Goal: Transaction & Acquisition: Purchase product/service

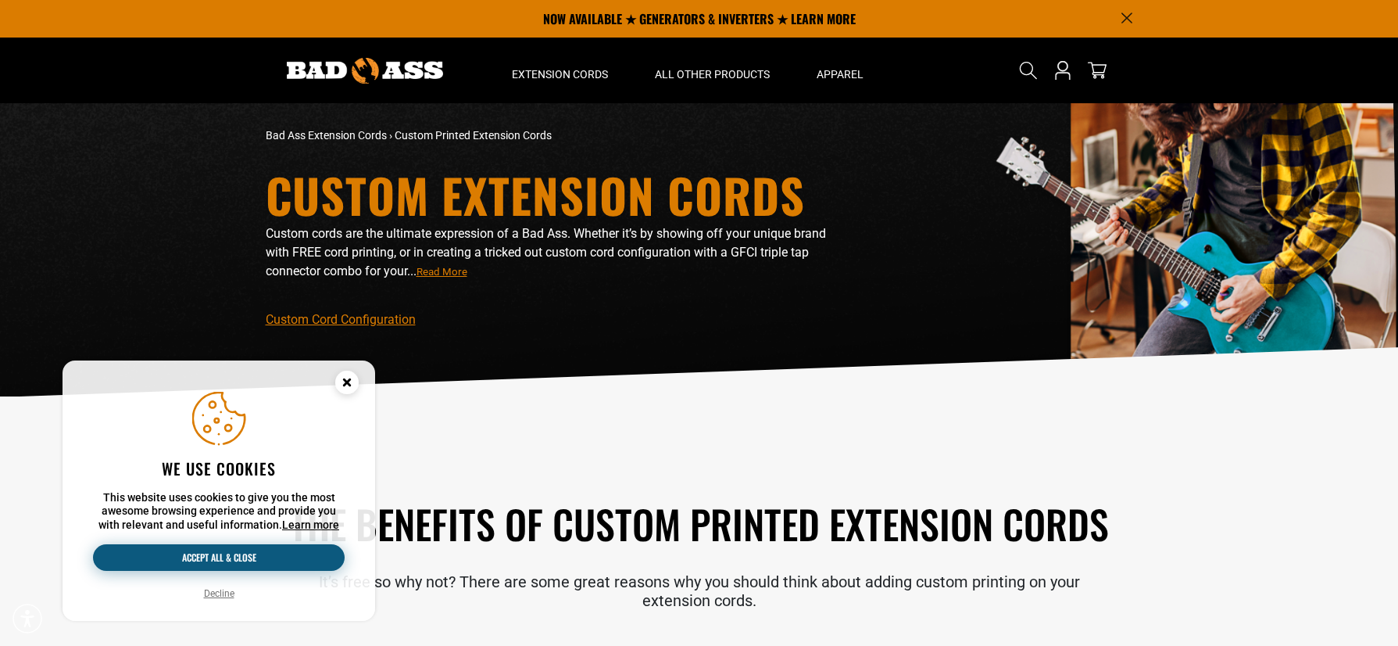
click at [246, 563] on button "Accept all & close" at bounding box center [219, 557] width 252 height 27
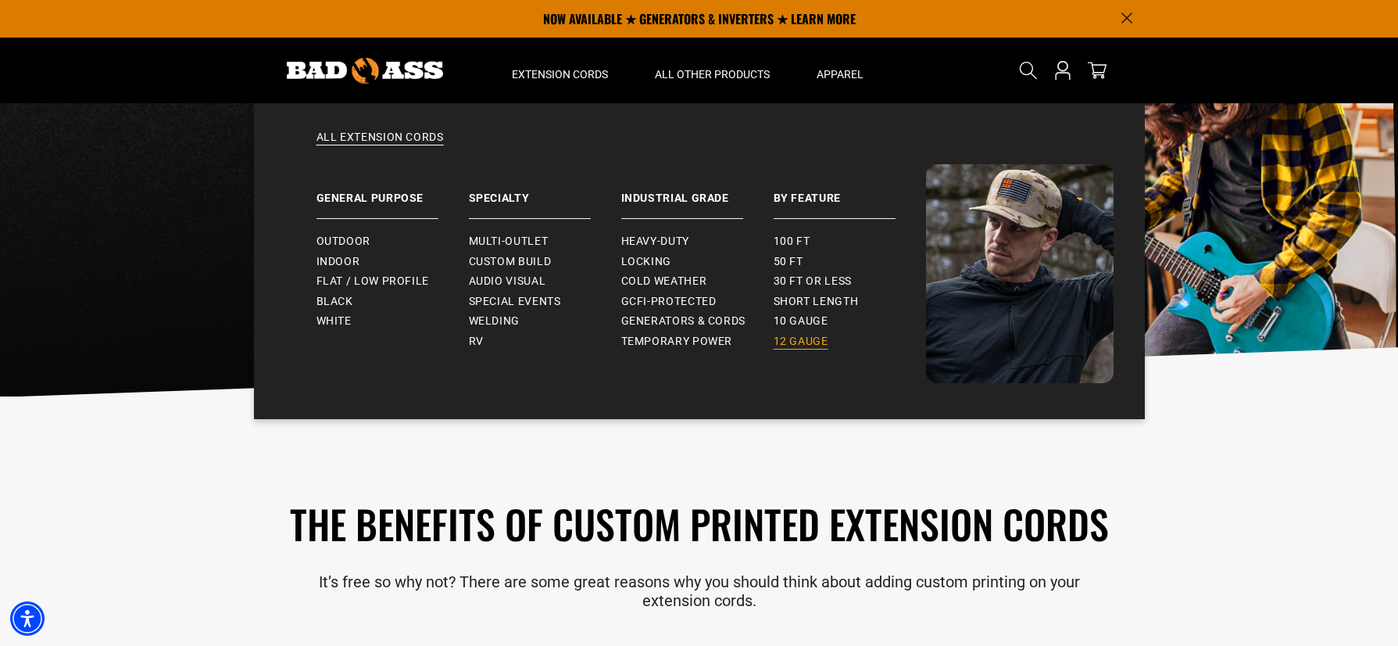
click at [806, 338] on span "12 gauge" at bounding box center [801, 342] width 55 height 14
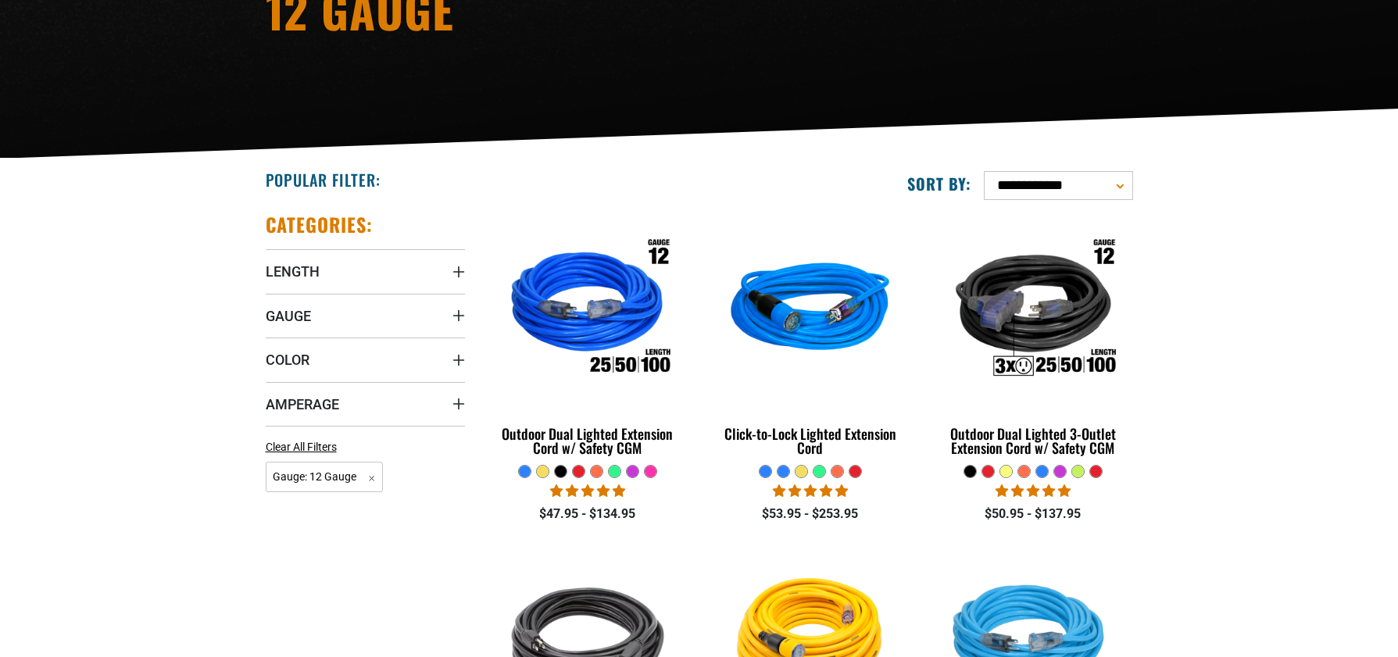
scroll to position [313, 0]
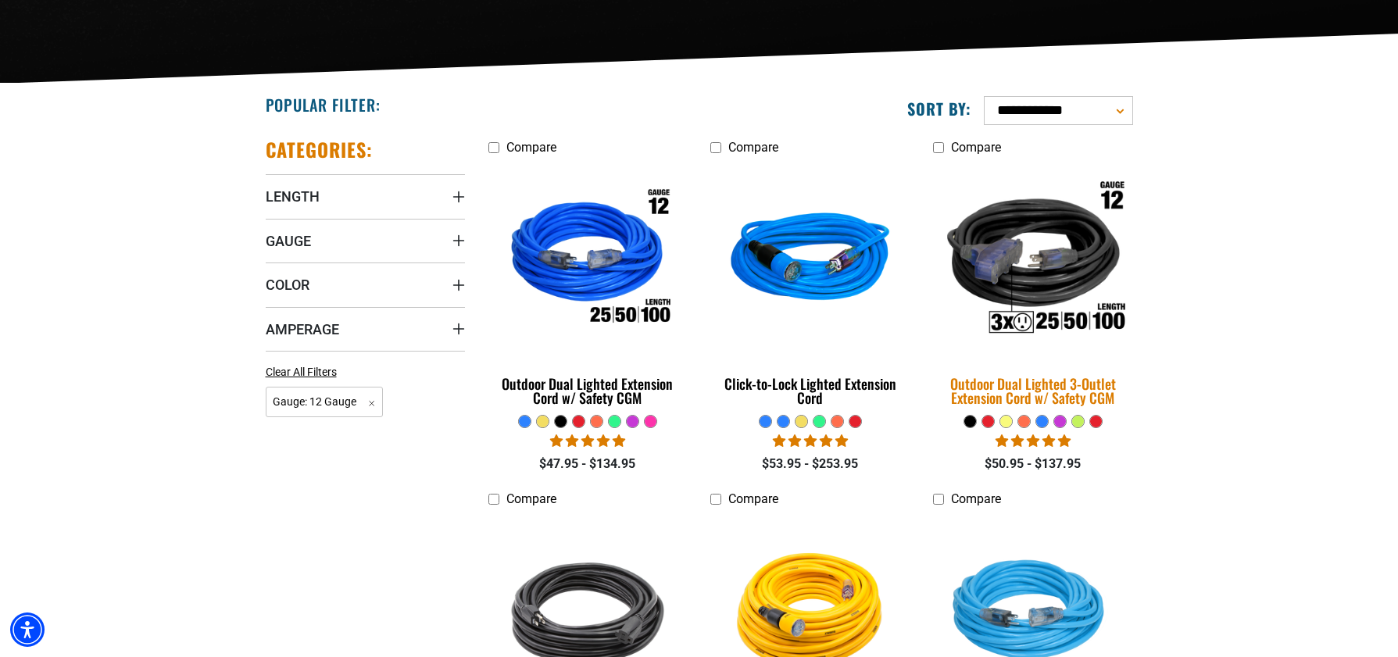
click at [1025, 256] on img at bounding box center [1033, 260] width 219 height 200
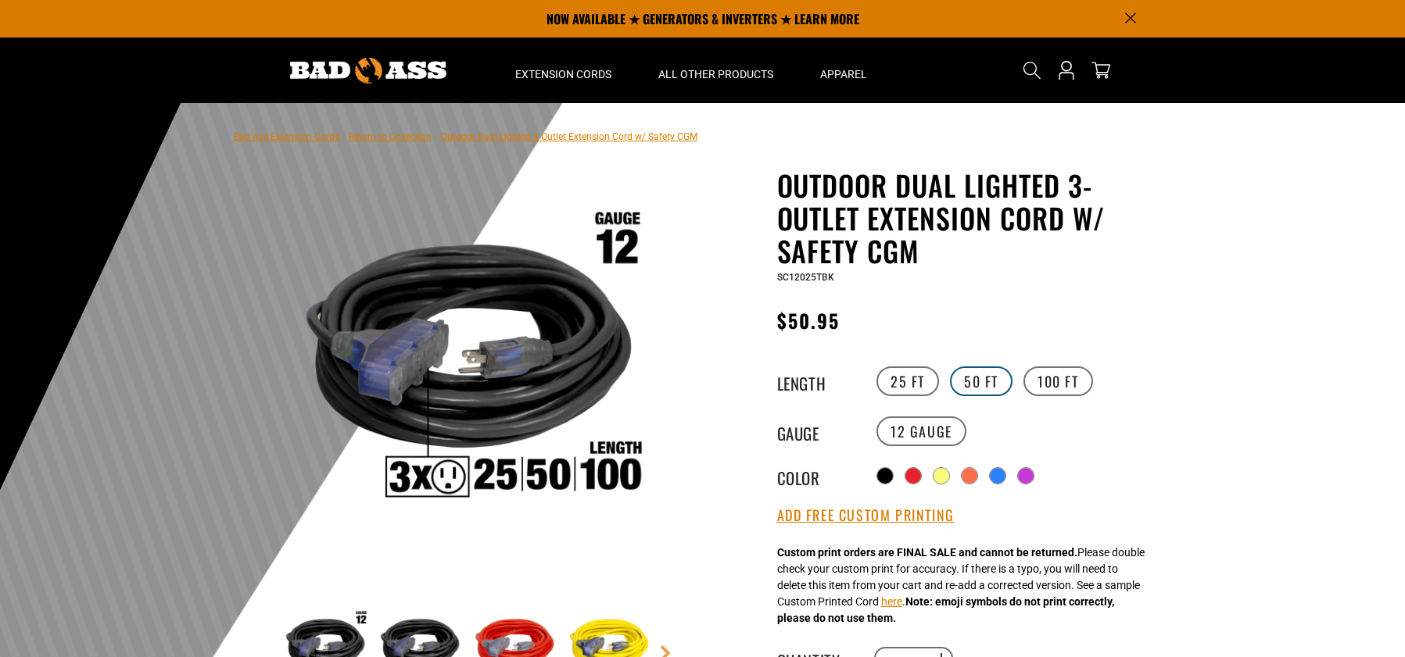
click at [986, 390] on label "50 FT" at bounding box center [981, 382] width 63 height 30
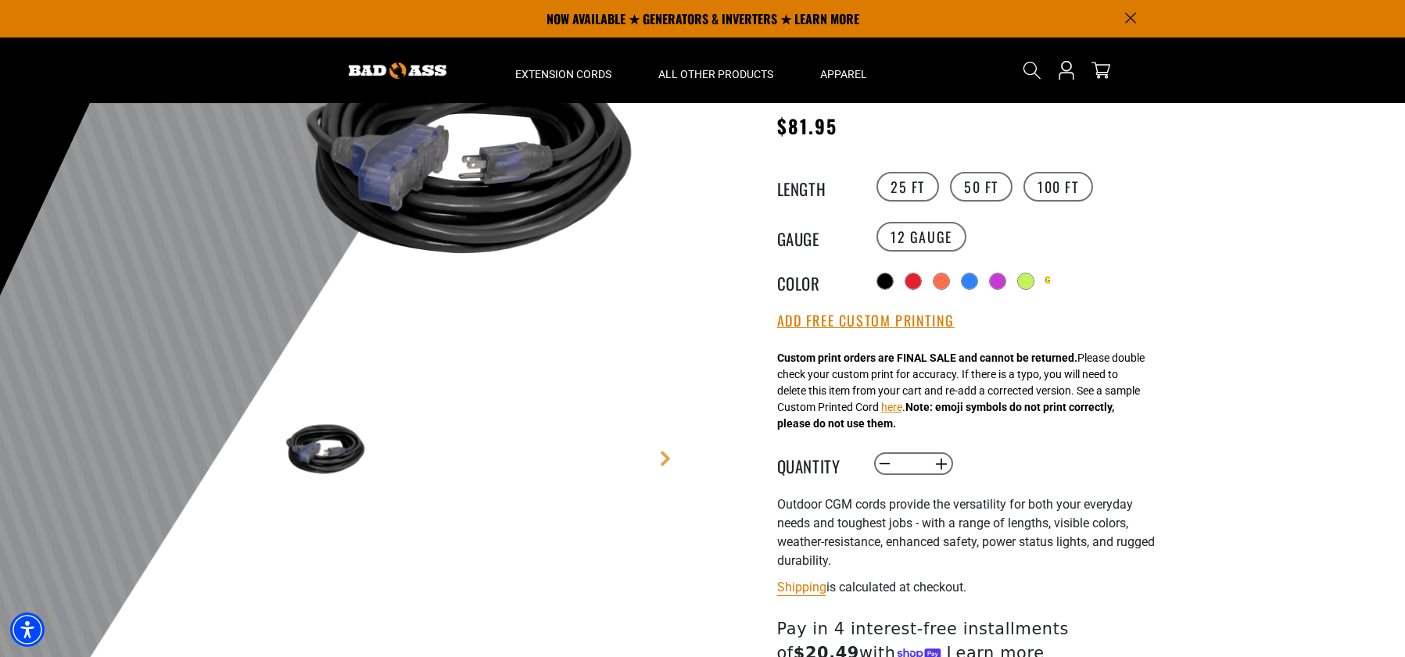
scroll to position [156, 0]
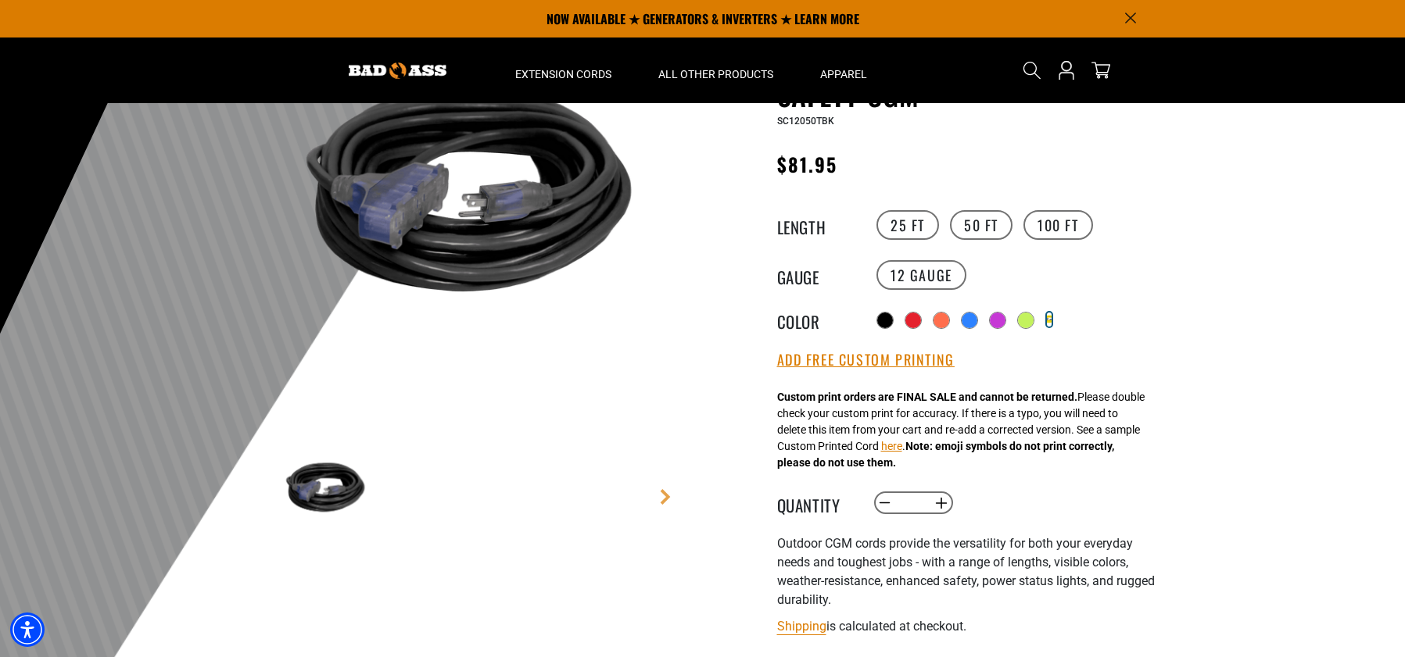
click at [1051, 318] on div "Translation missing: en.products.product.variant_sold_out_or_unavailable" at bounding box center [1049, 320] width 5 height 14
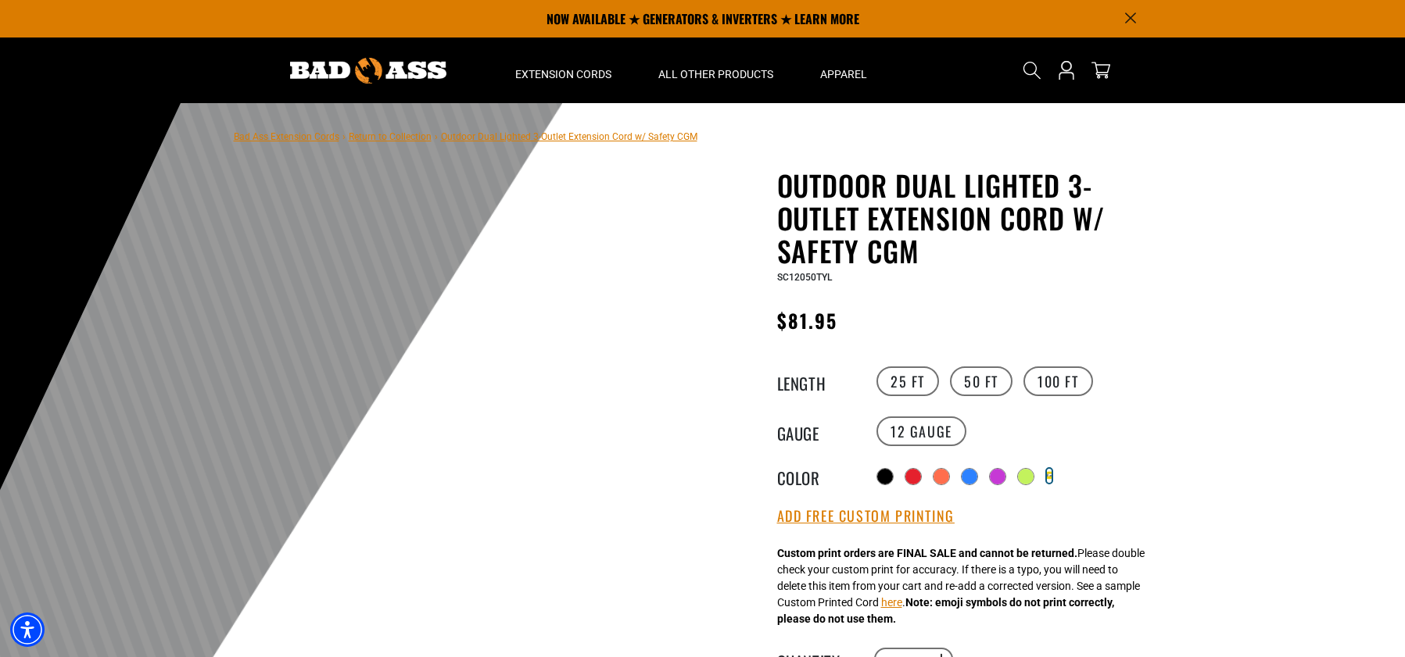
click at [1051, 470] on div "Translation missing: en.products.product.variant_sold_out_or_unavailable" at bounding box center [1049, 476] width 5 height 14
click at [1030, 471] on div at bounding box center [1027, 478] width 16 height 16
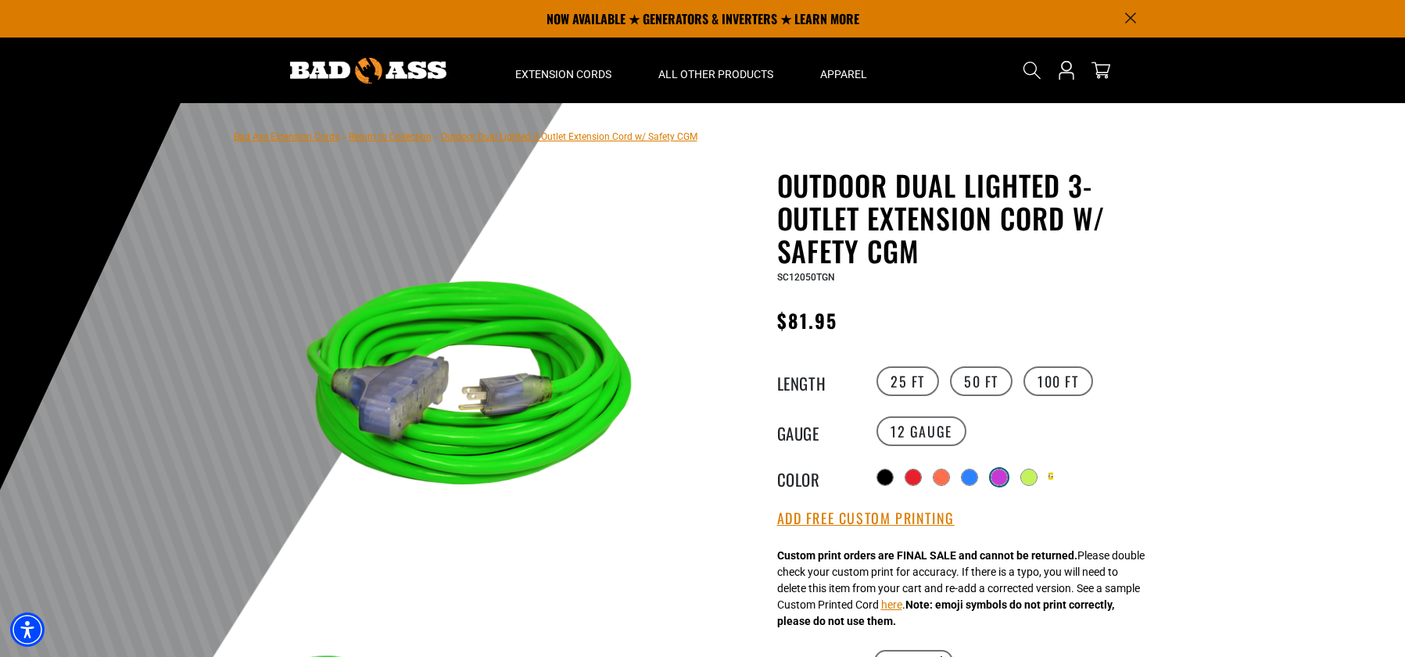
click at [1000, 476] on div at bounding box center [999, 478] width 16 height 16
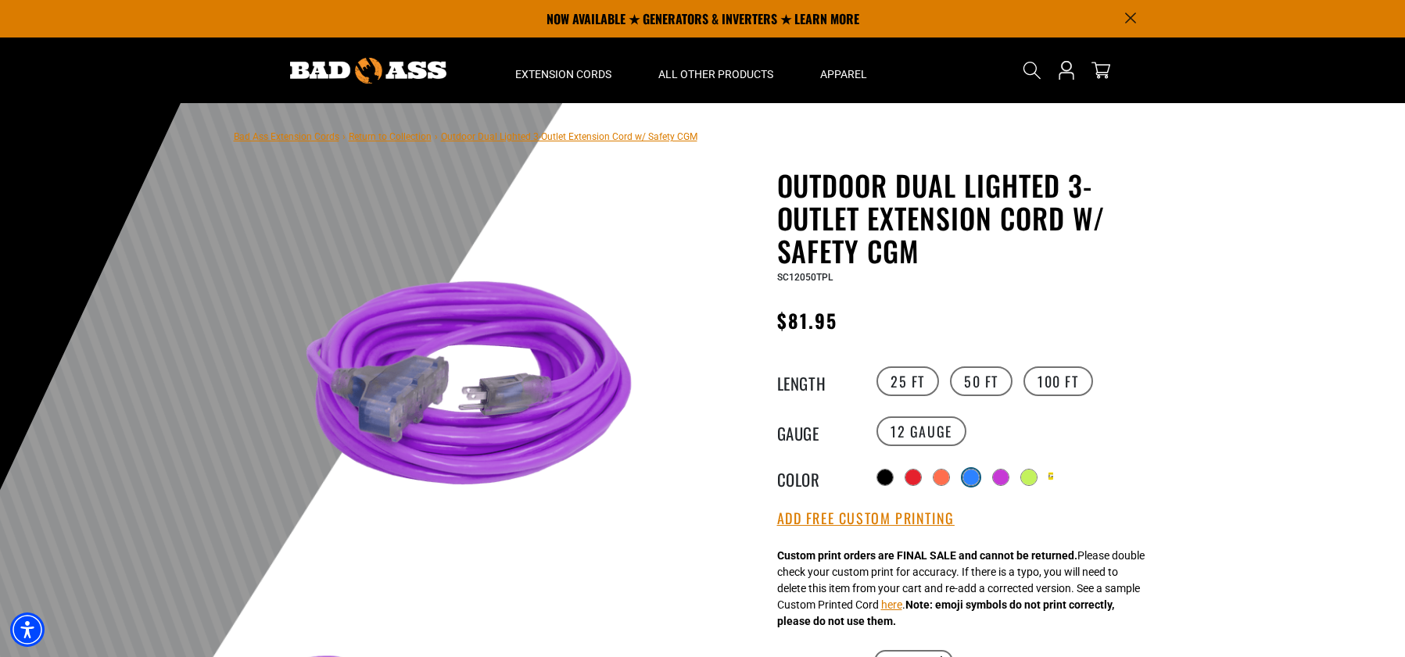
click at [964, 474] on div at bounding box center [971, 478] width 16 height 16
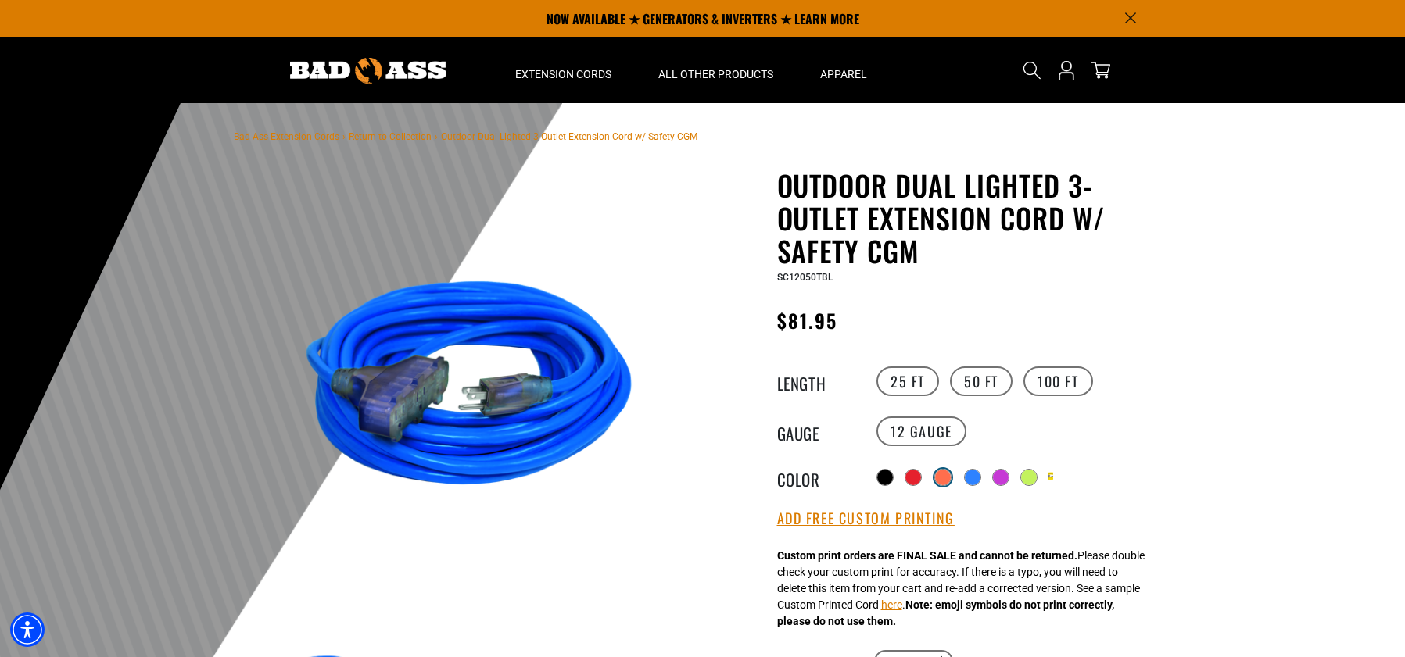
click at [945, 476] on div at bounding box center [943, 478] width 16 height 16
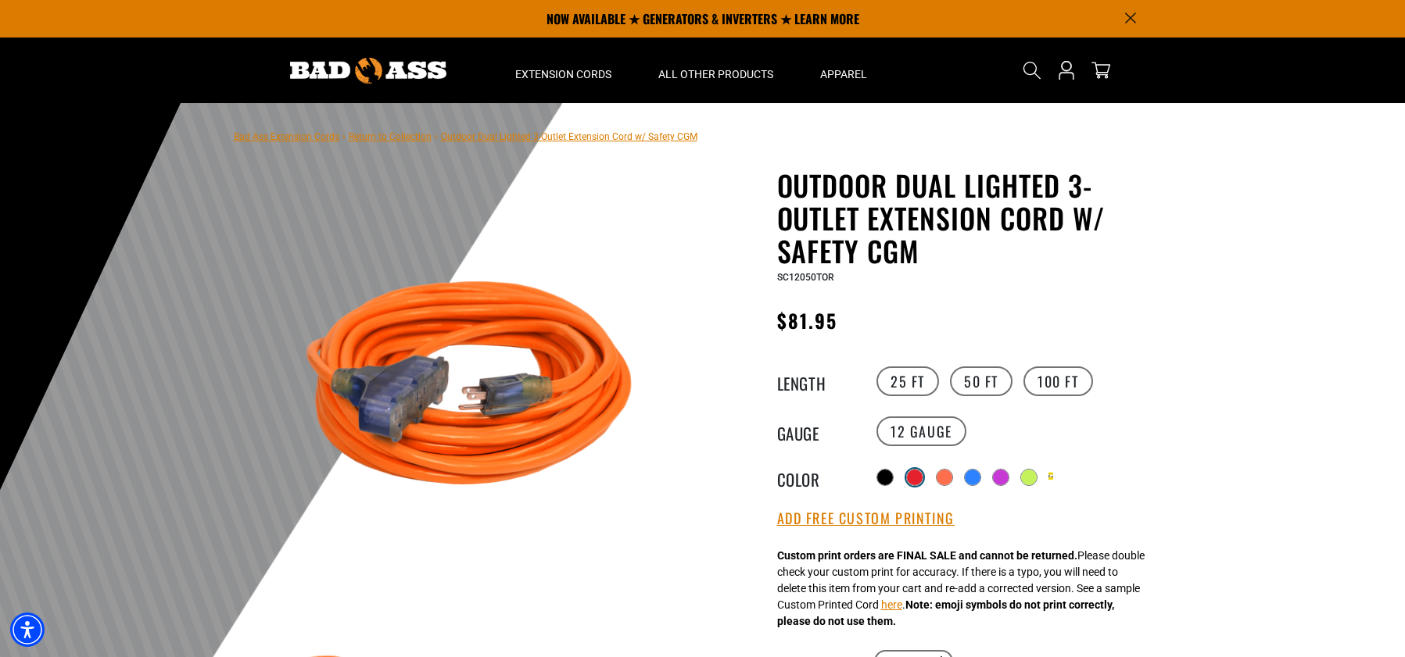
click at [916, 476] on div at bounding box center [915, 478] width 16 height 16
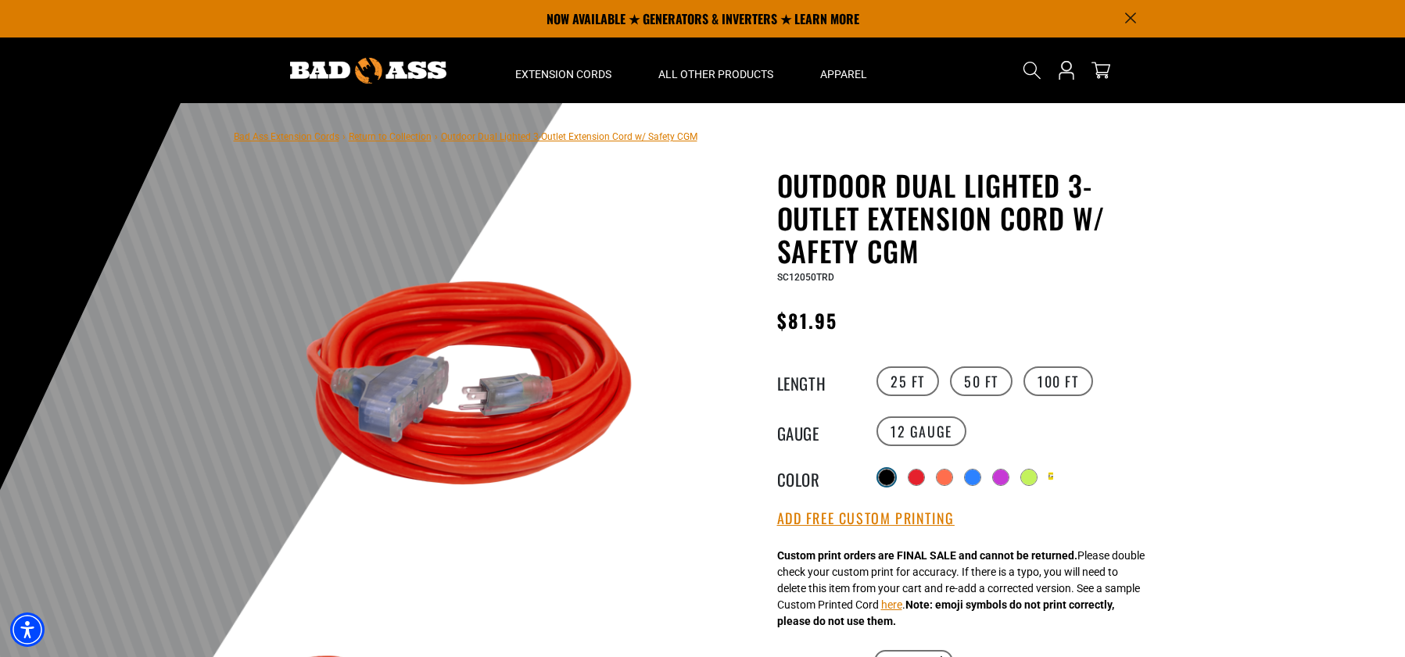
click at [883, 480] on div at bounding box center [887, 478] width 16 height 16
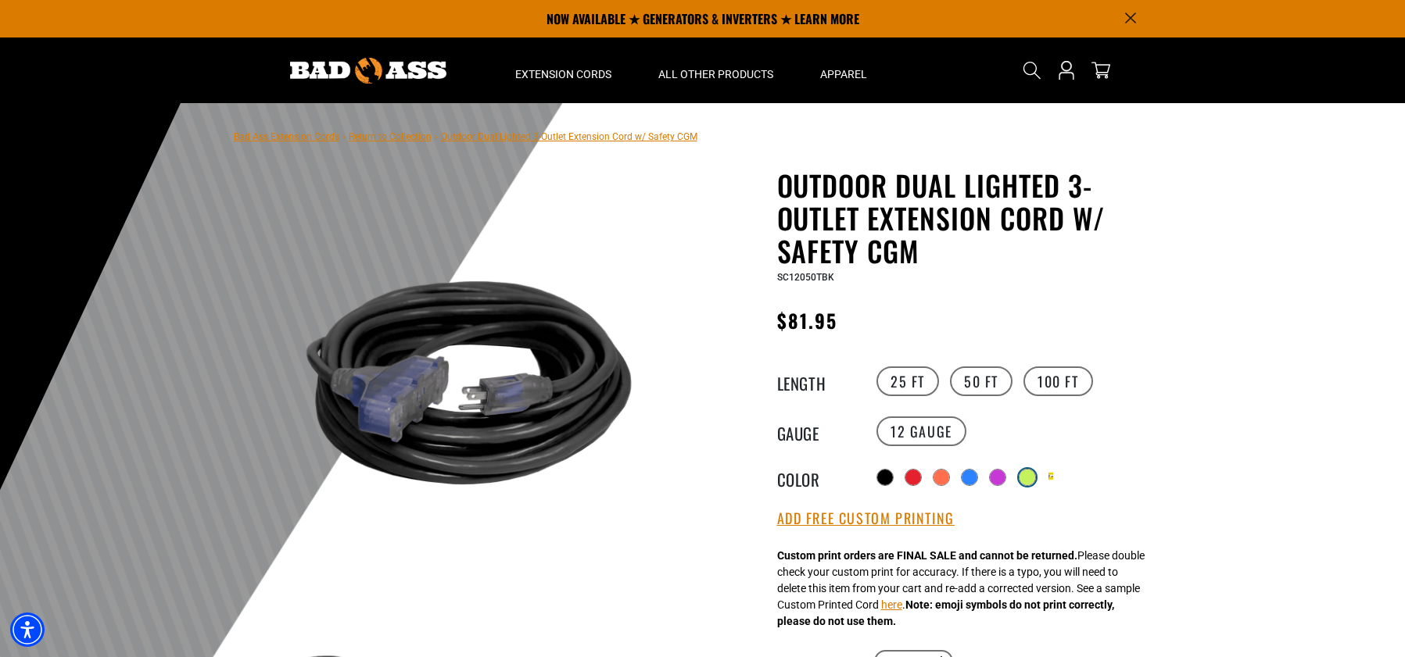
click at [1028, 474] on div at bounding box center [1027, 478] width 16 height 16
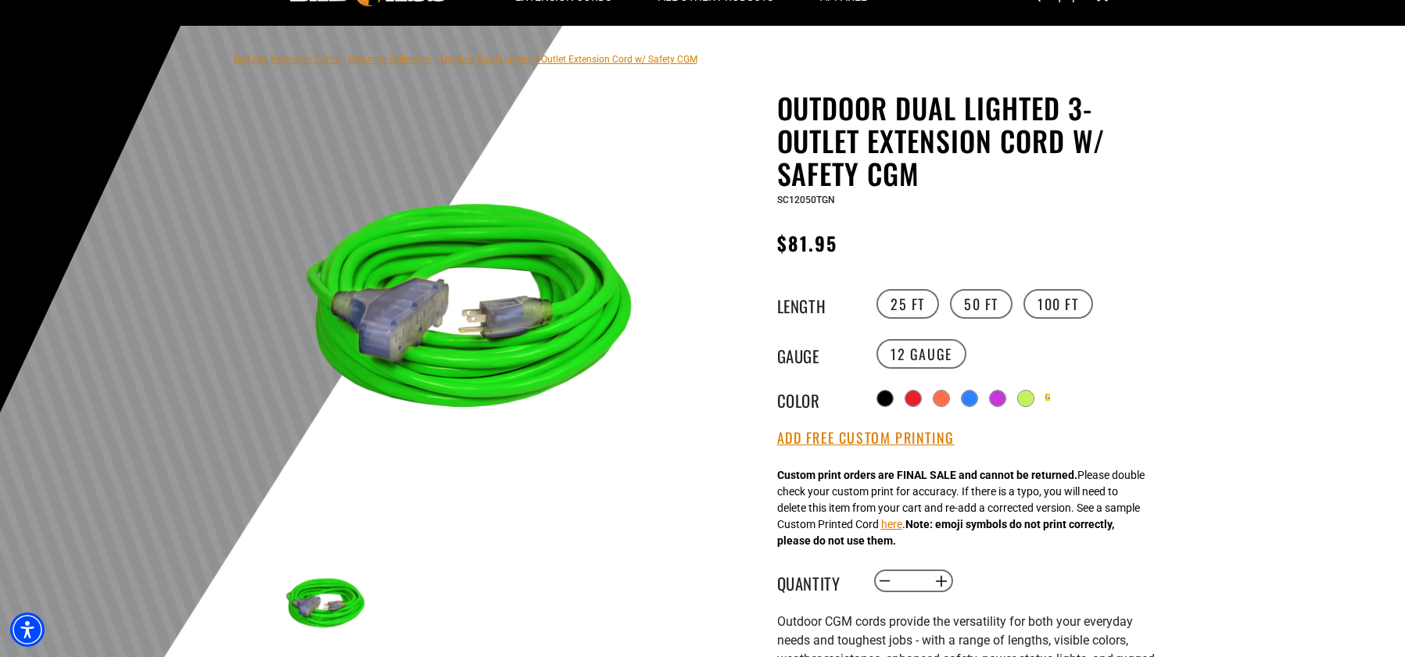
scroll to position [78, 0]
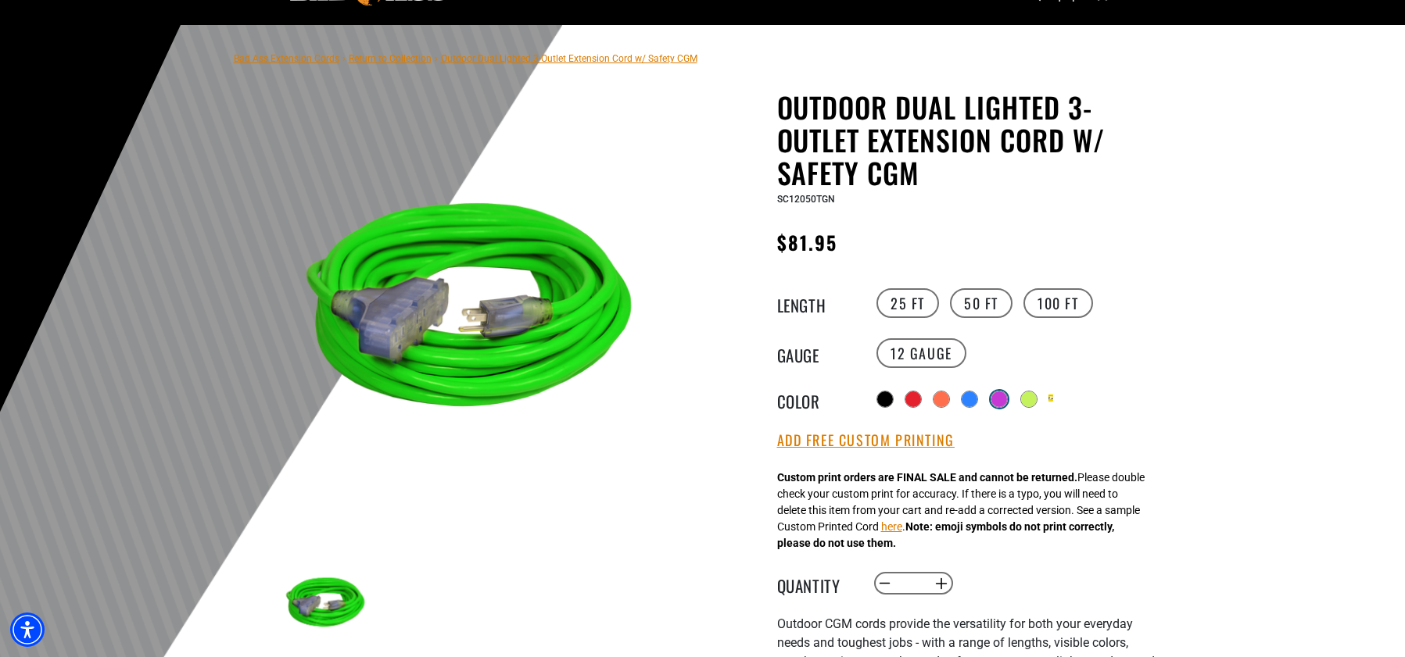
click at [1002, 398] on div at bounding box center [999, 400] width 16 height 16
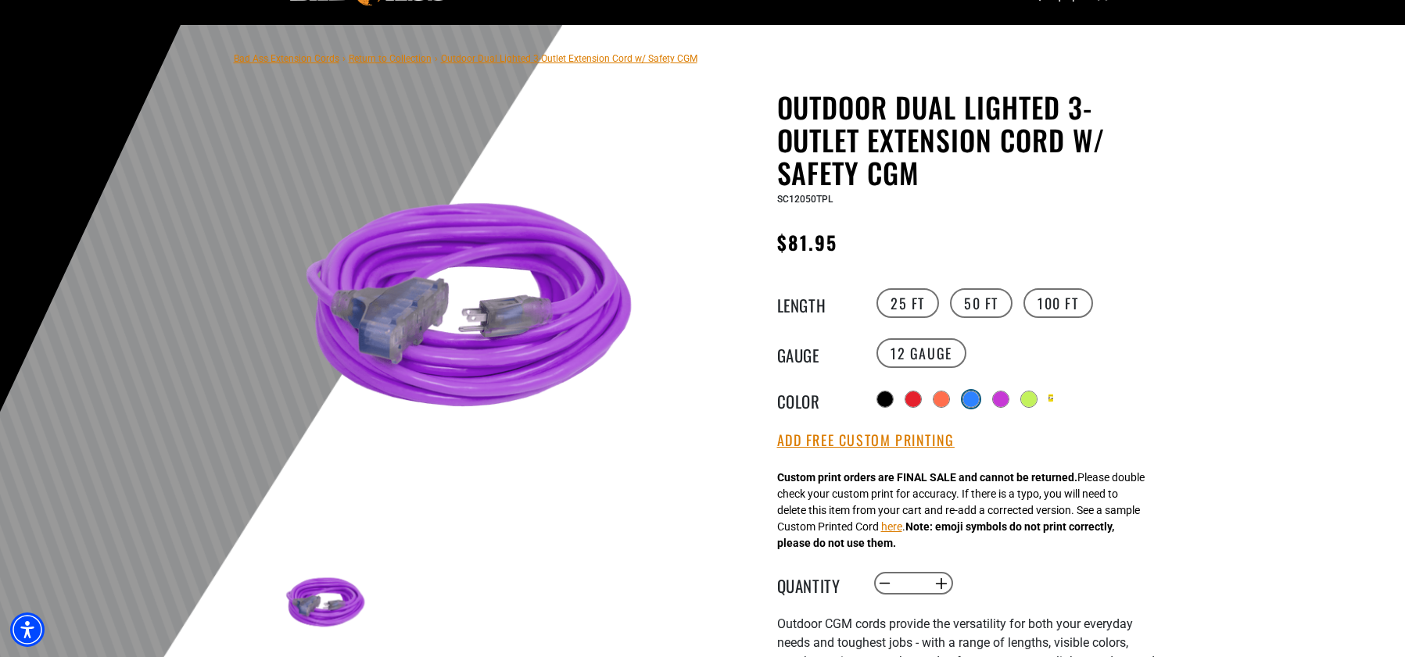
click at [973, 399] on div at bounding box center [971, 400] width 16 height 16
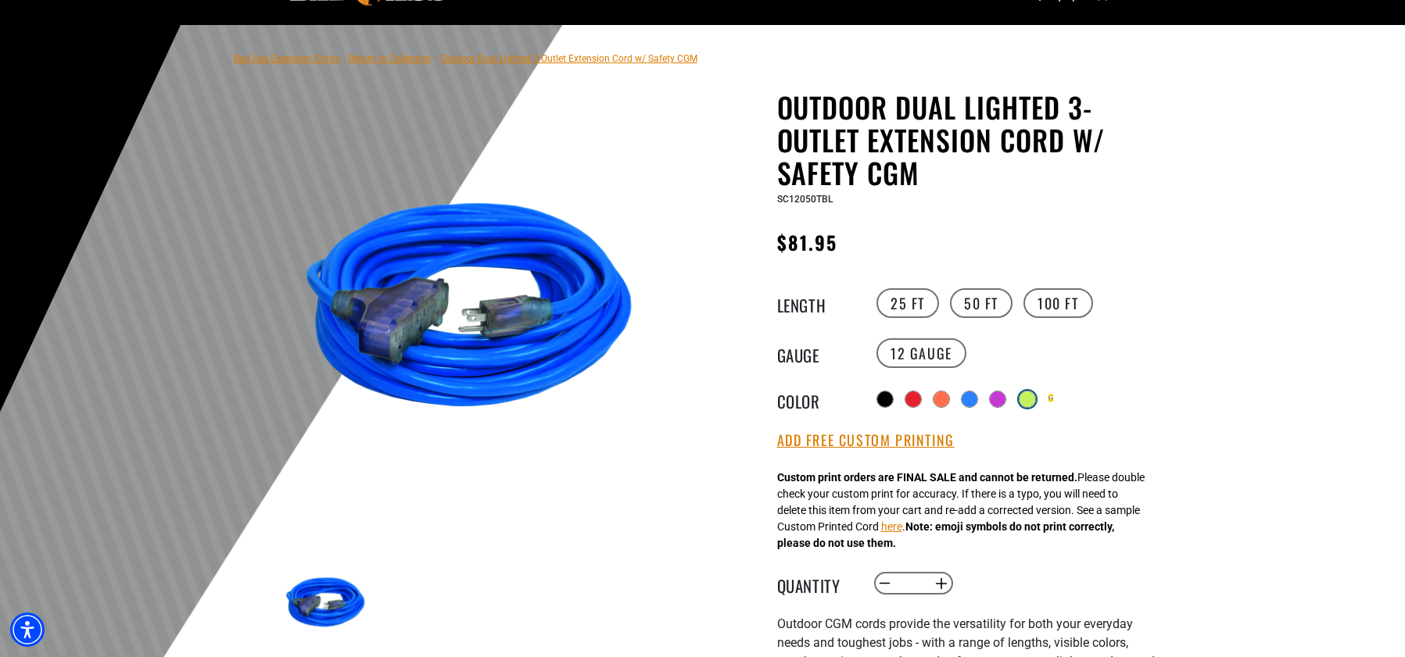
click at [1035, 402] on div at bounding box center [1027, 400] width 16 height 16
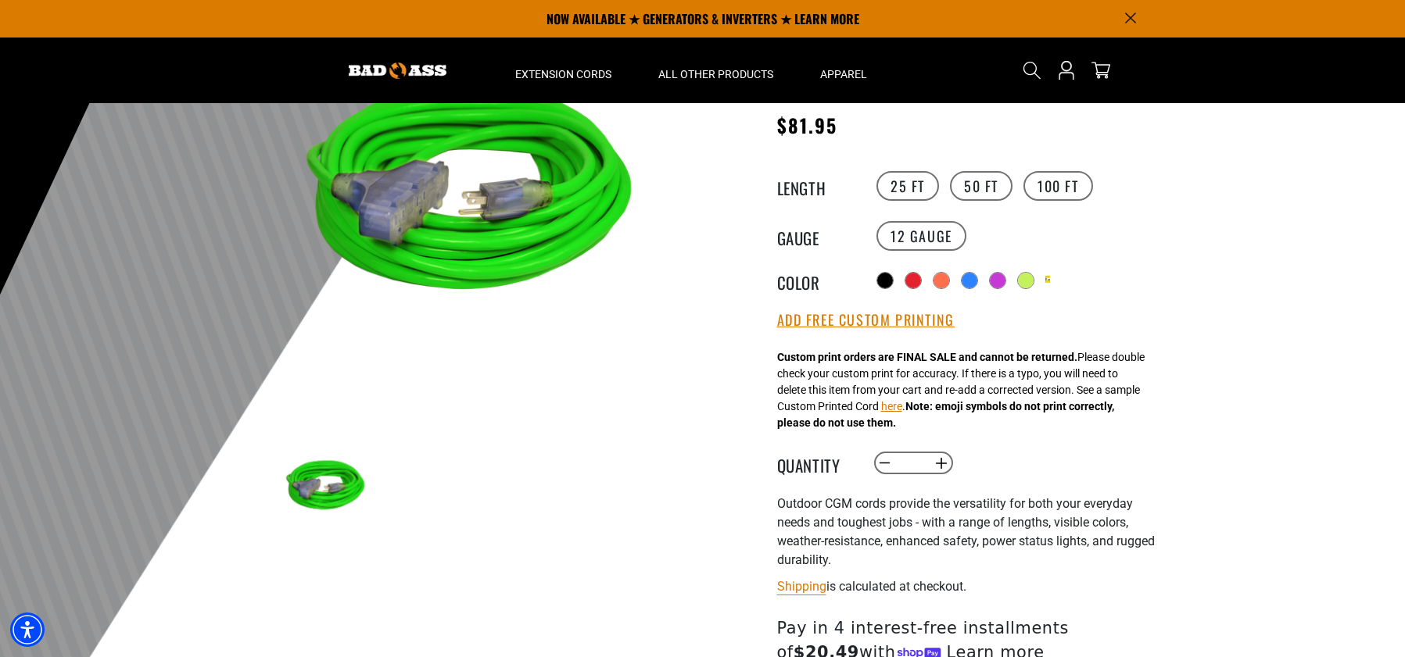
scroll to position [156, 0]
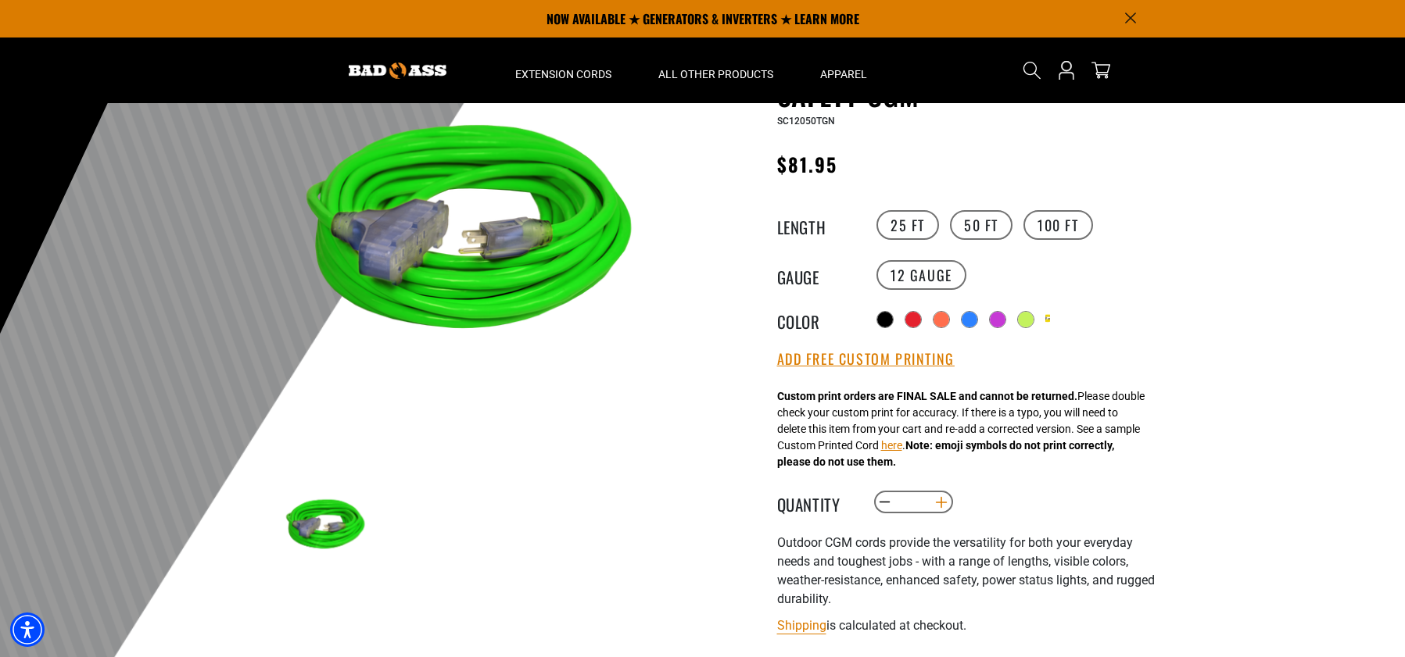
click at [939, 505] on button "Increase quantity for Outdoor Dual Lighted 3-Outlet Extension Cord w/ Safety CGM" at bounding box center [941, 502] width 24 height 27
type input "*"
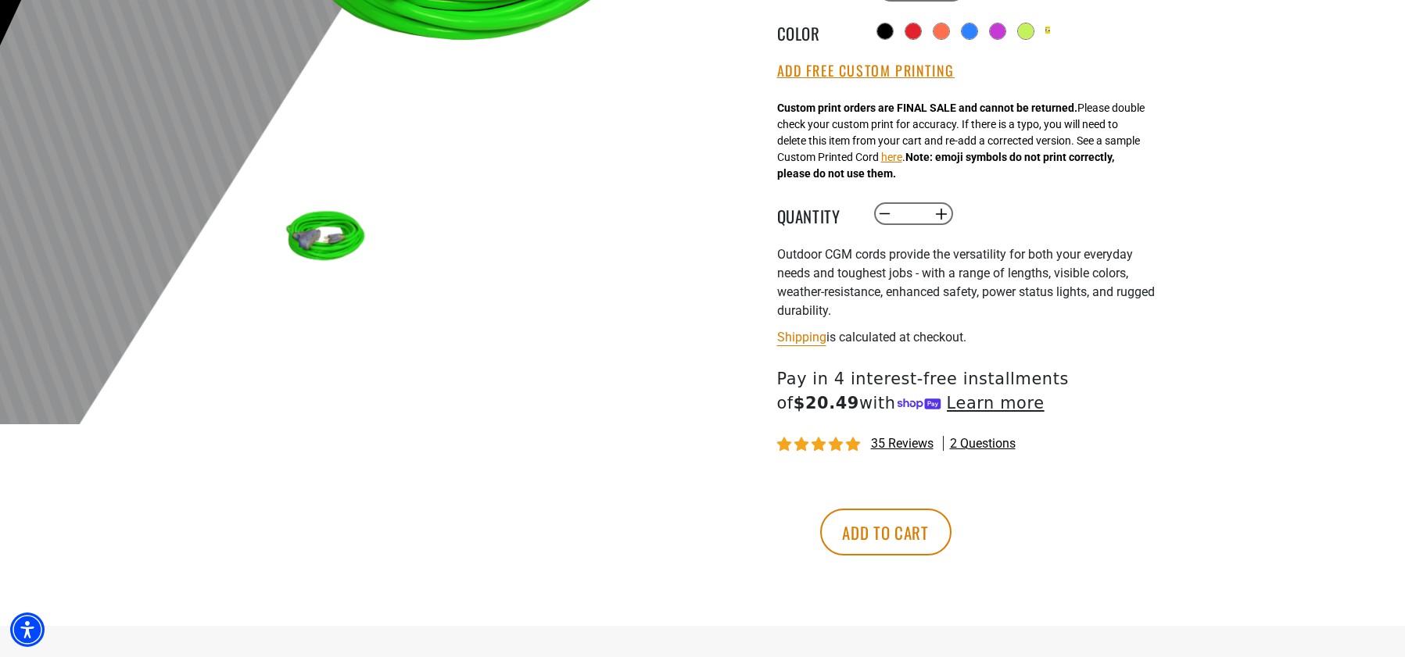
scroll to position [547, 0]
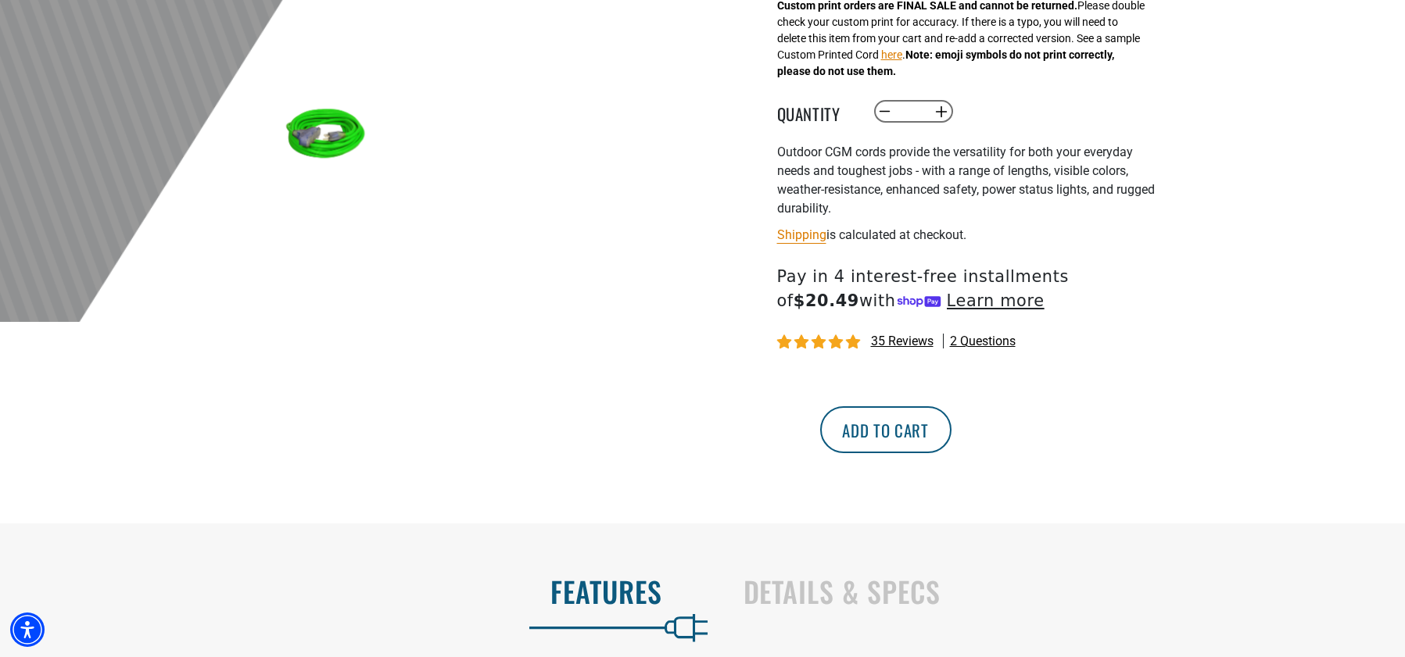
click at [951, 428] on button "Add to cart" at bounding box center [885, 429] width 131 height 47
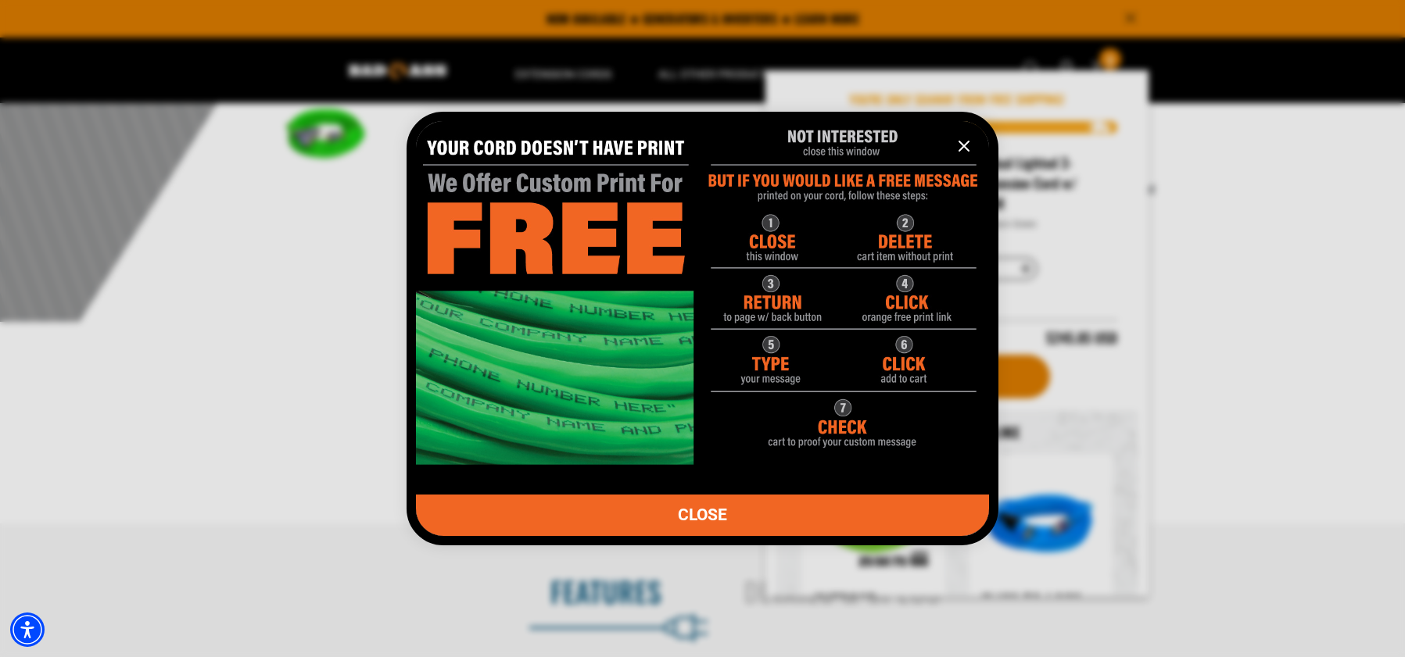
click at [721, 511] on span "CLOSE" at bounding box center [702, 515] width 49 height 16
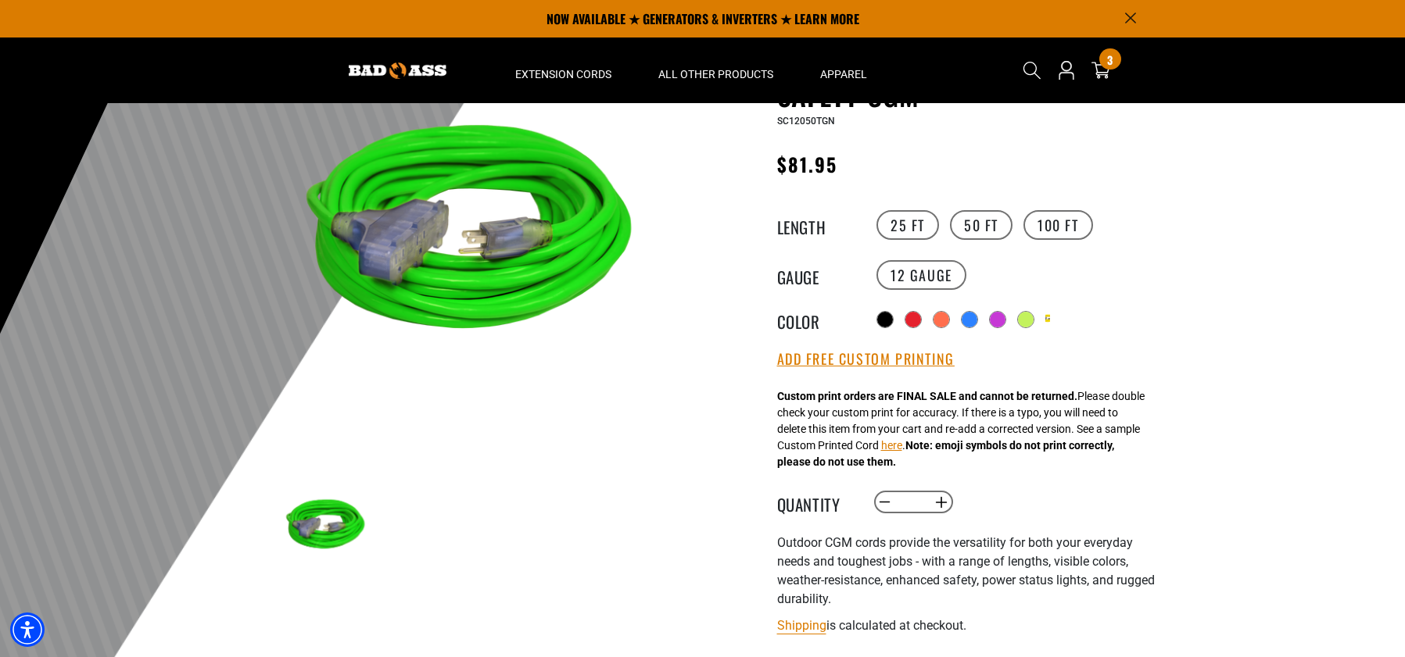
scroll to position [0, 0]
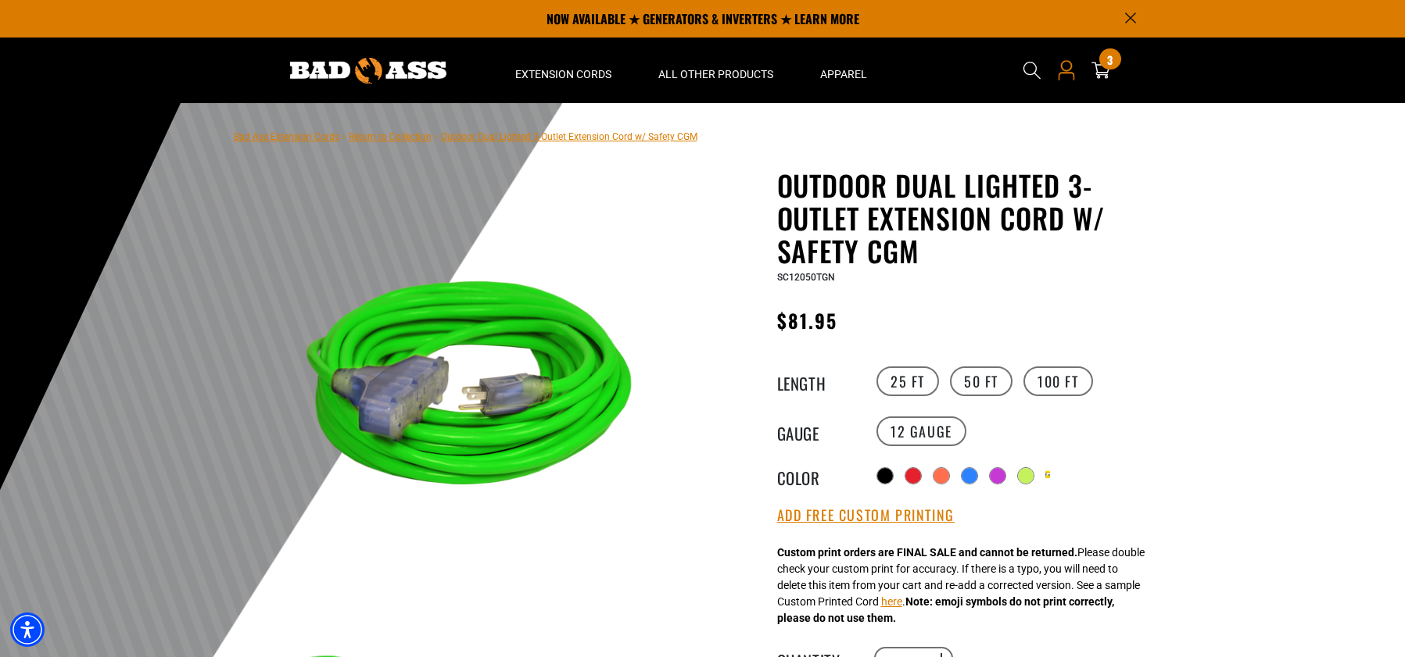
click at [1061, 71] on icon "Open this option" at bounding box center [1066, 70] width 20 height 20
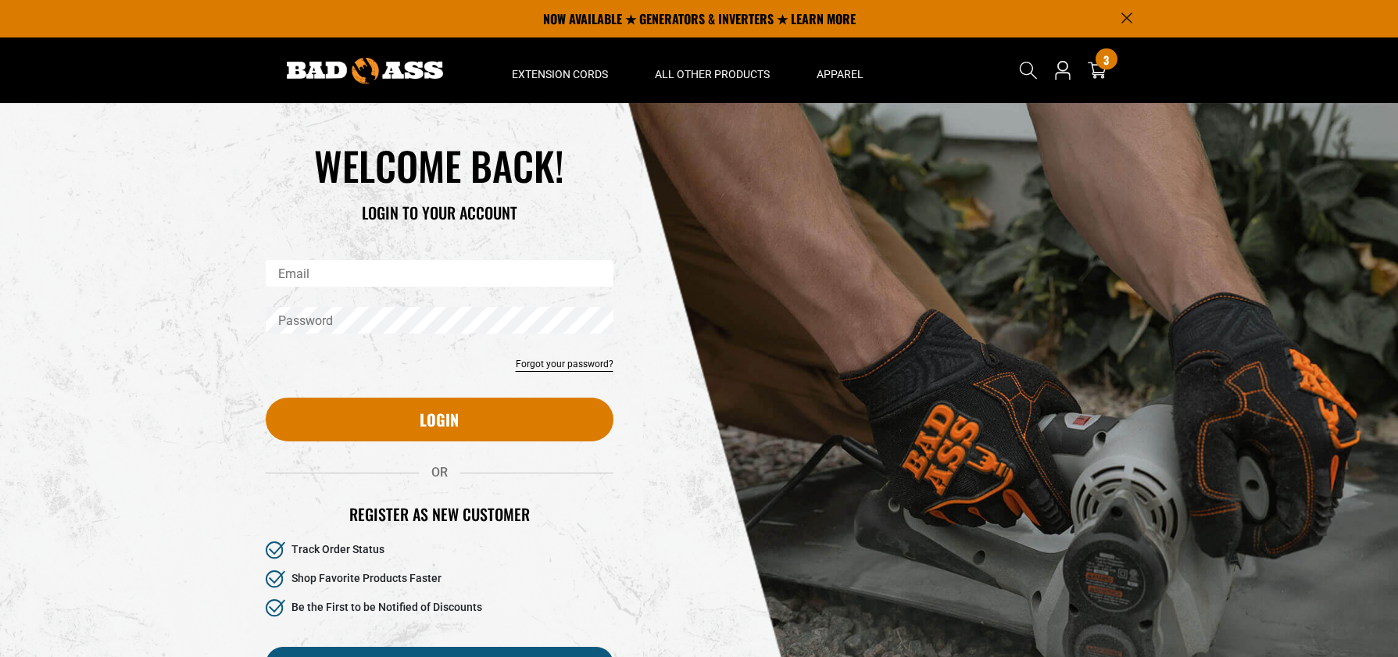
click at [345, 270] on input "Email" at bounding box center [440, 273] width 348 height 27
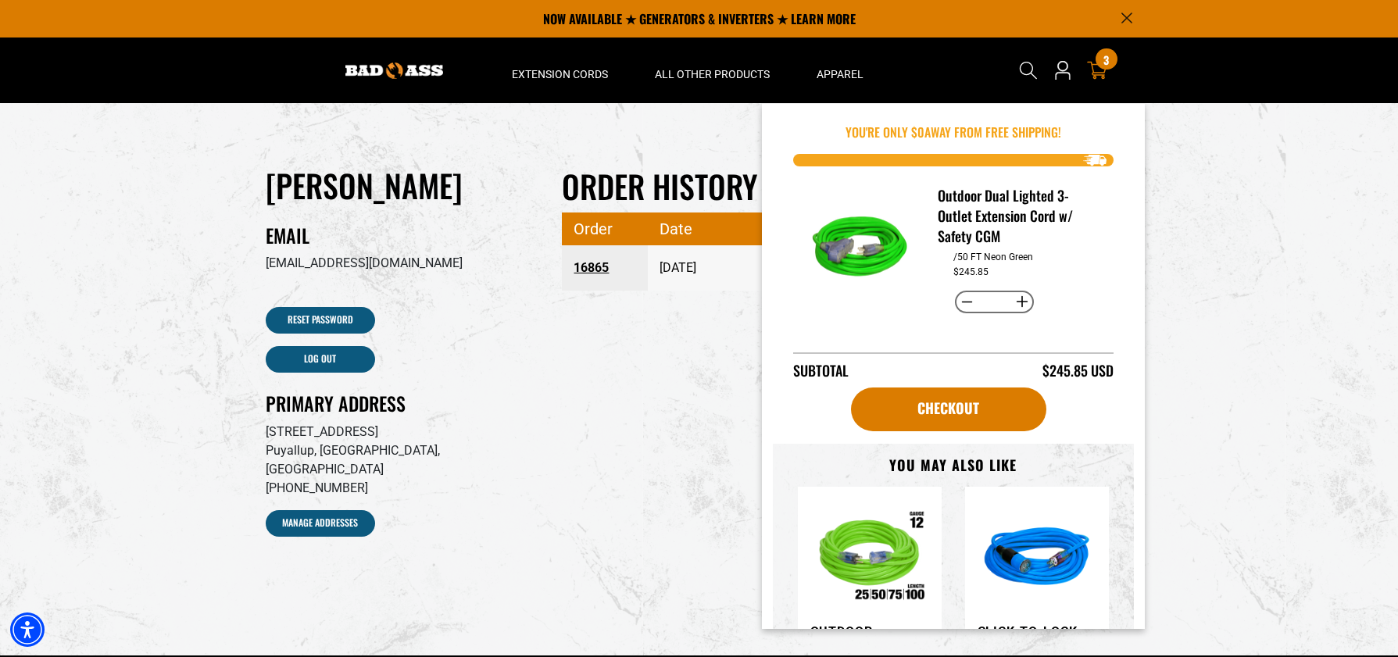
click at [1102, 72] on icon at bounding box center [1097, 70] width 20 height 20
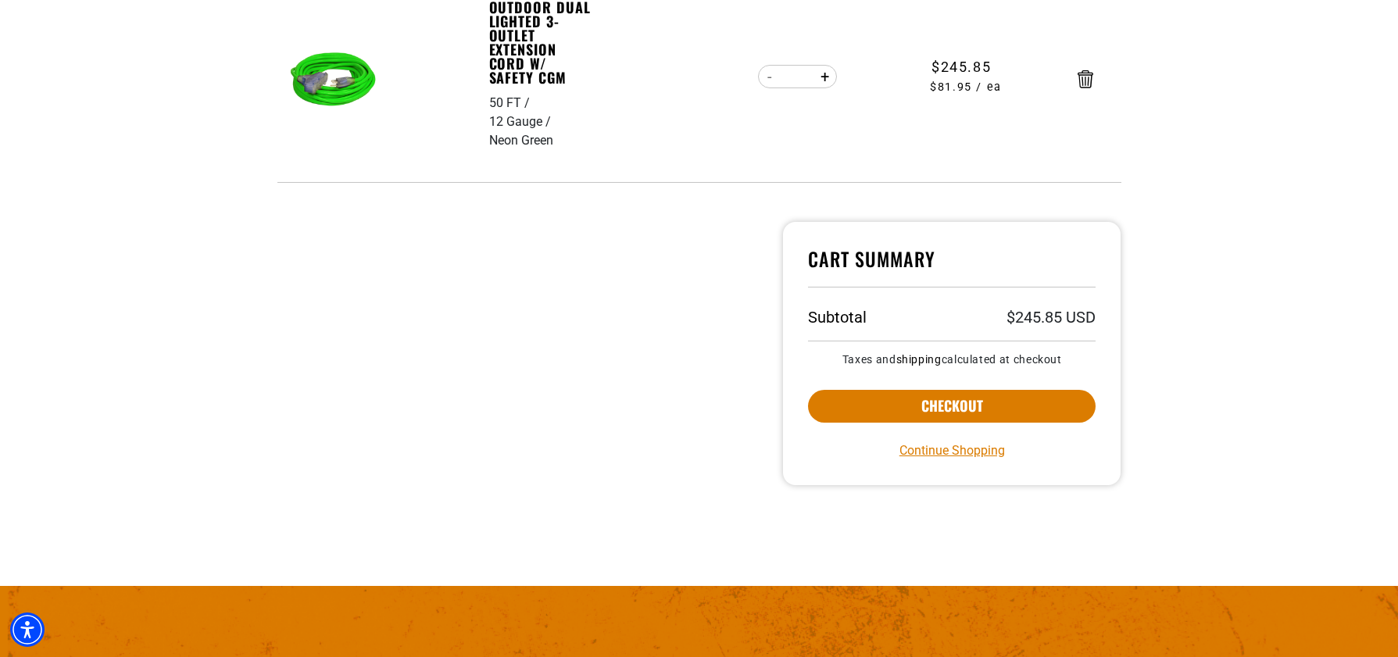
scroll to position [391, 0]
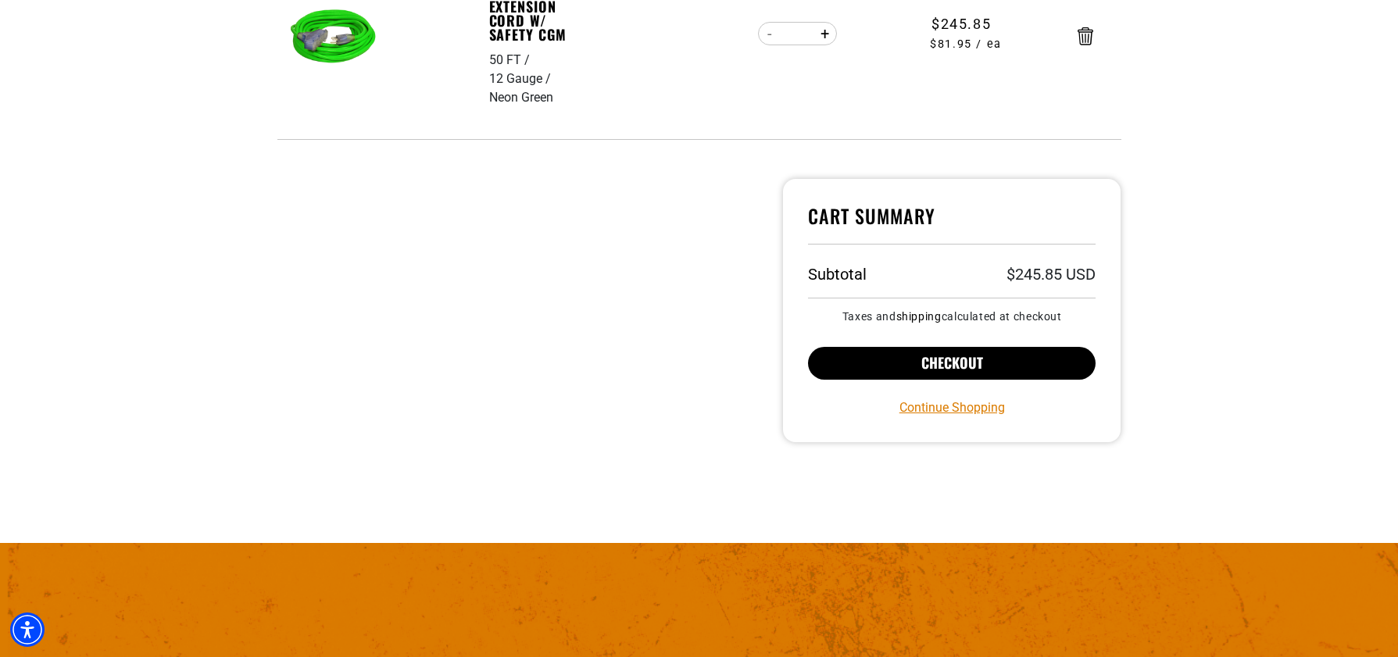
click at [978, 358] on button "Checkout" at bounding box center [952, 363] width 288 height 33
